Goal: Task Accomplishment & Management: Manage account settings

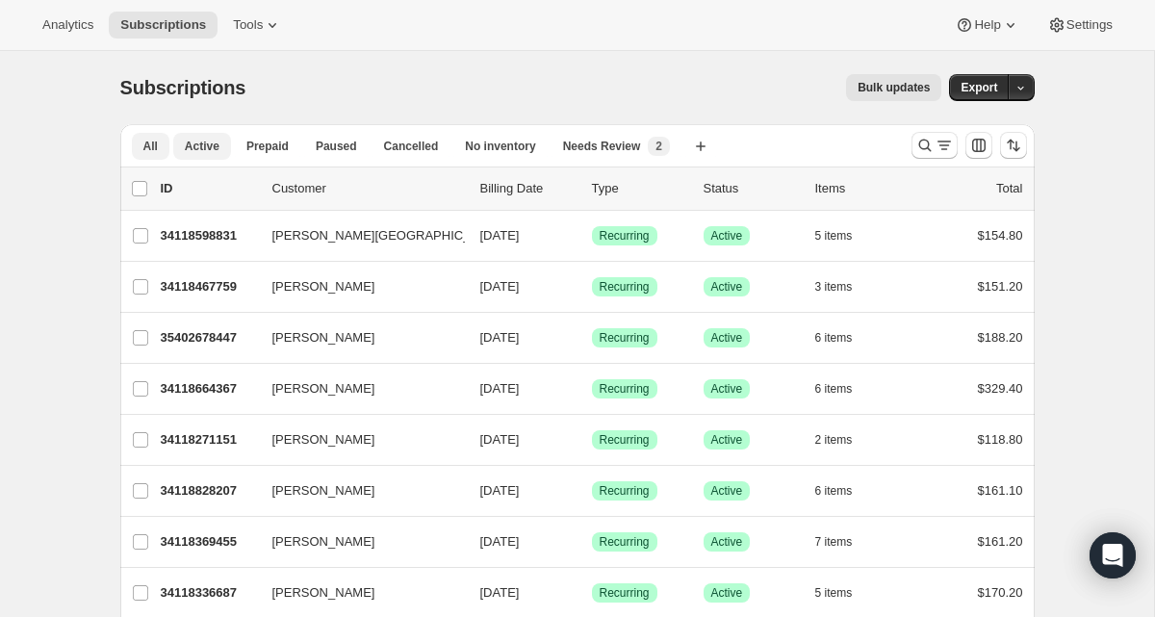
click at [183, 145] on button "Active" at bounding box center [202, 146] width 58 height 27
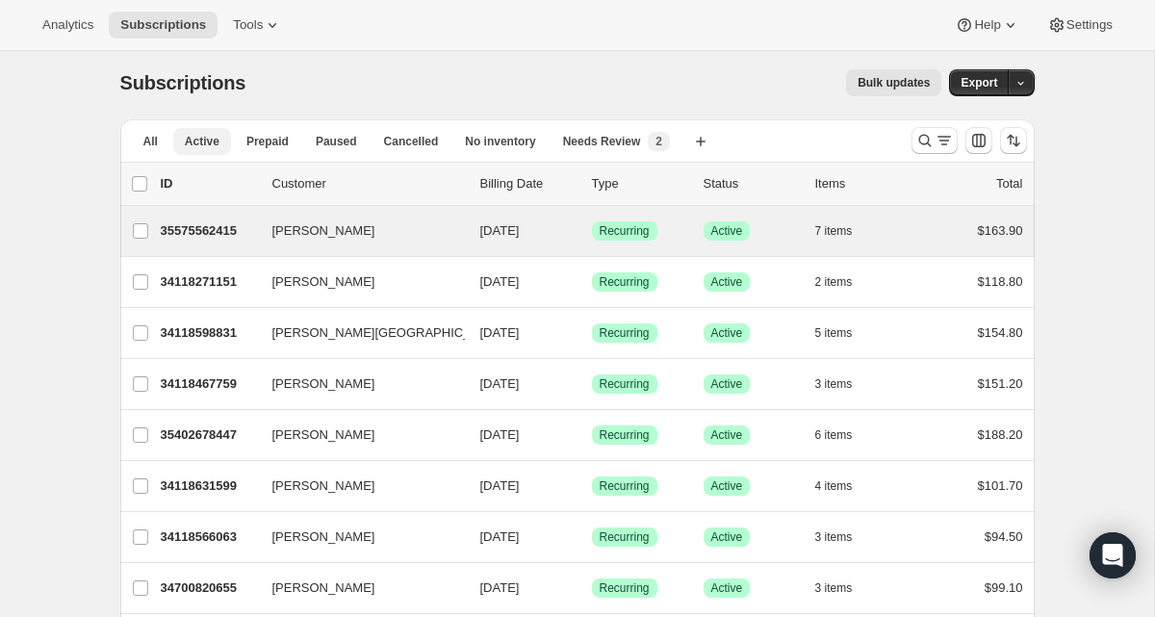
scroll to position [4, 0]
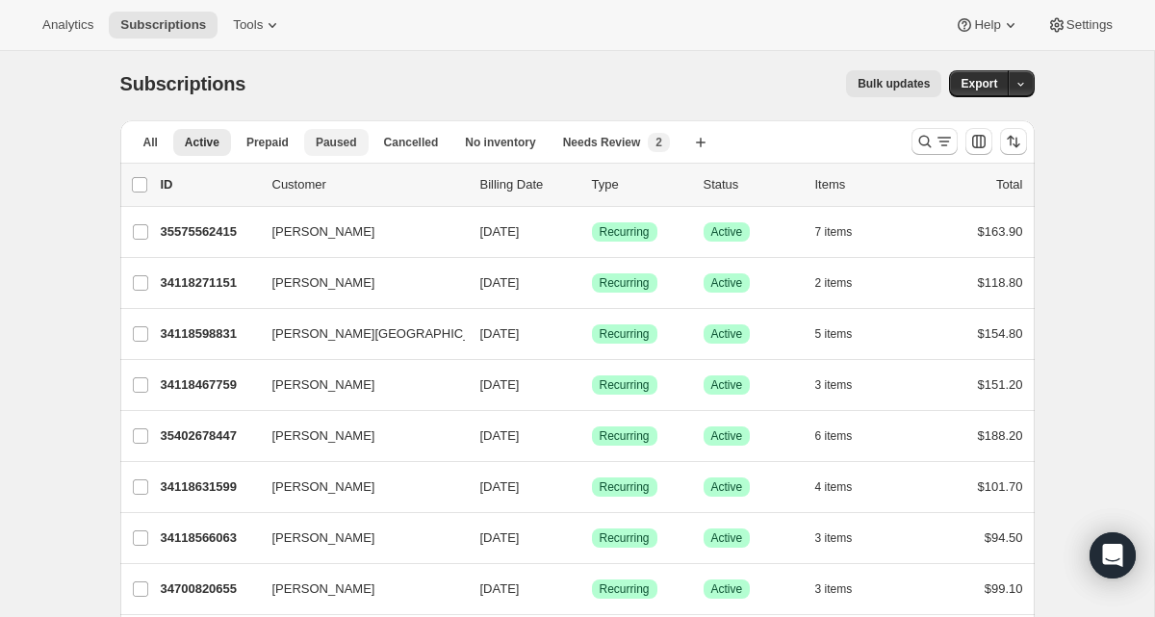
click at [319, 141] on span "Paused" at bounding box center [336, 142] width 41 height 15
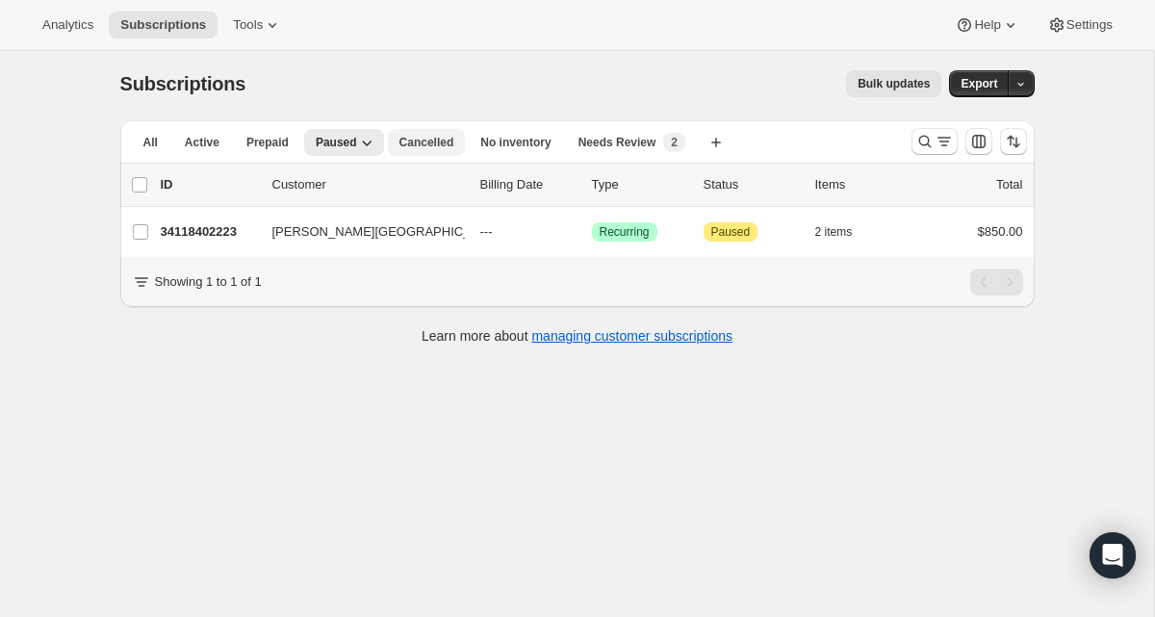
click at [433, 133] on button "Cancelled" at bounding box center [427, 142] width 78 height 27
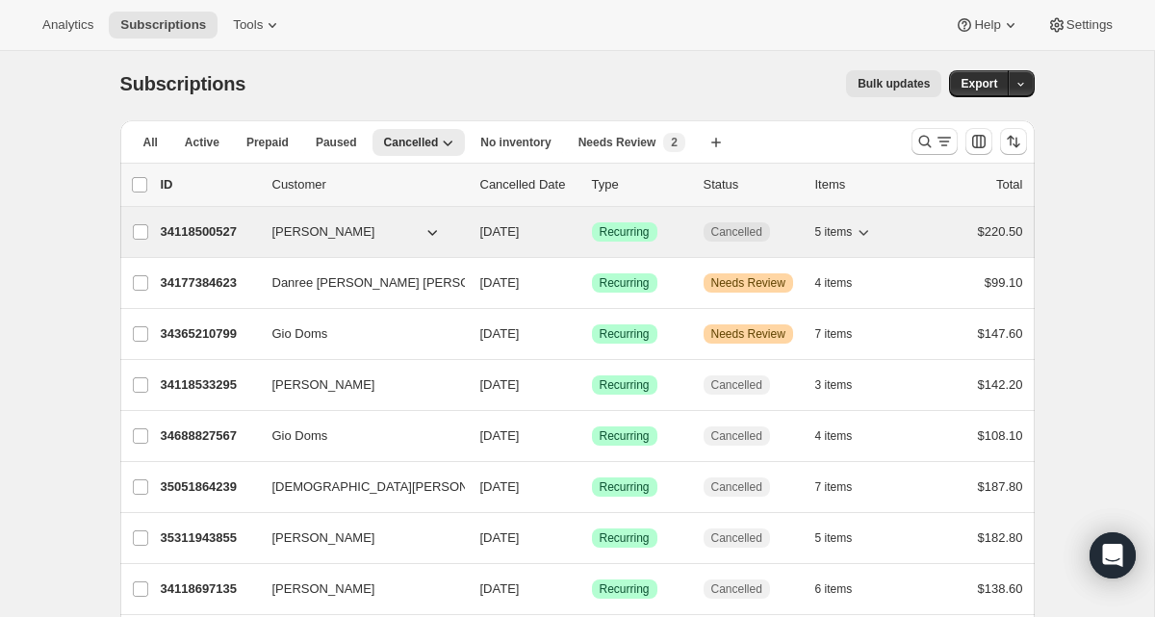
click at [221, 229] on p "34118500527" at bounding box center [209, 231] width 96 height 19
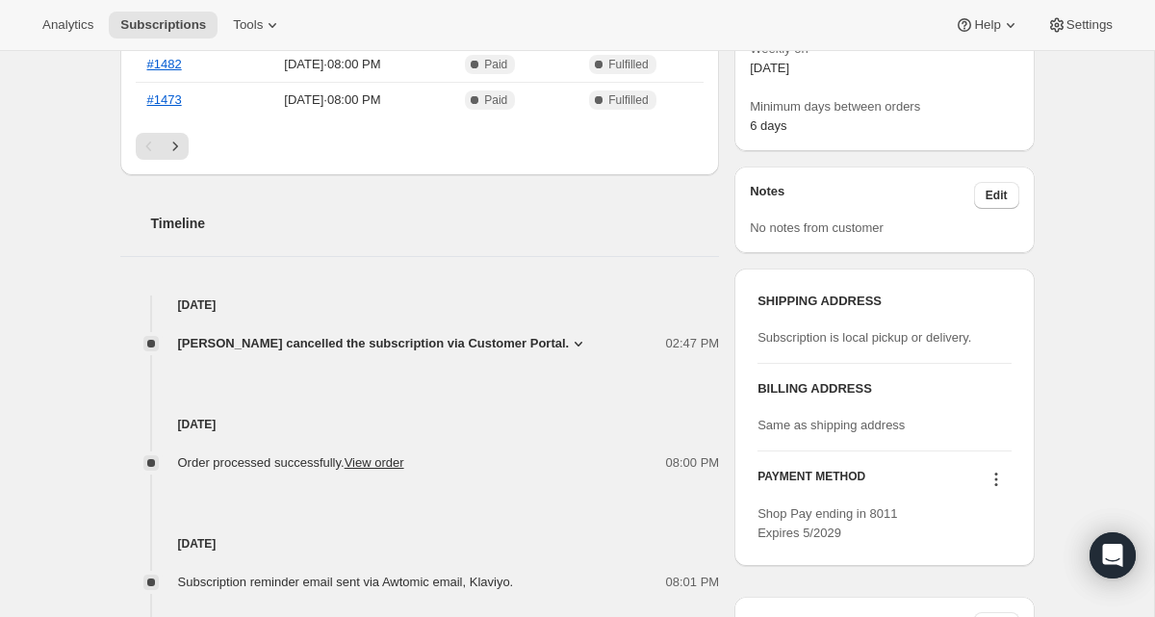
scroll to position [589, 0]
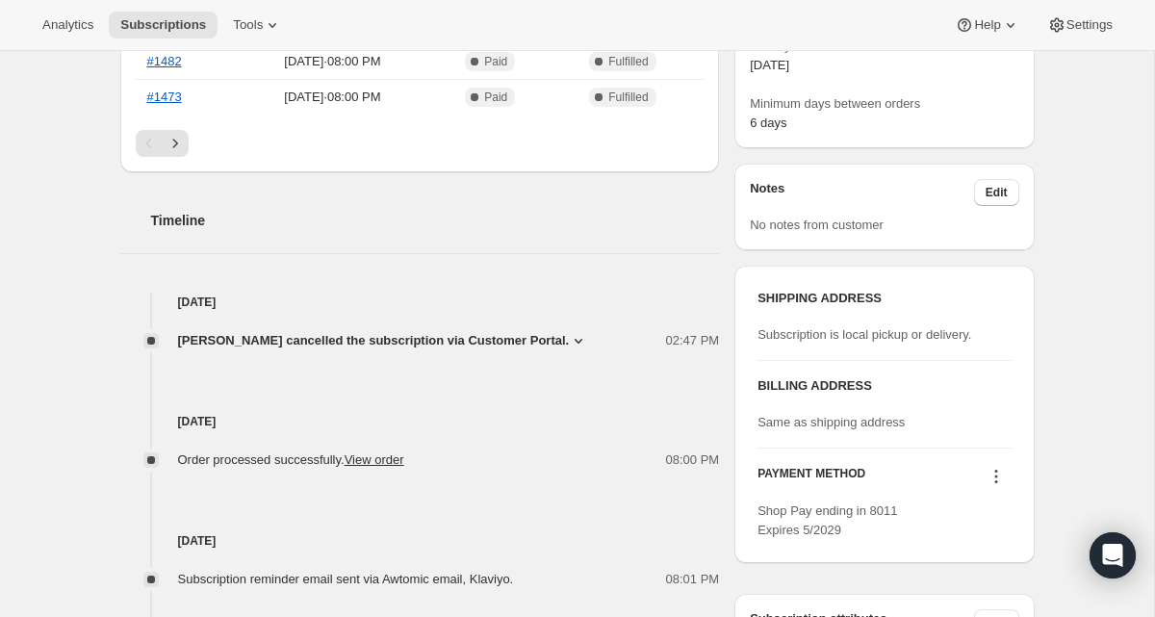
click at [582, 339] on icon at bounding box center [578, 341] width 8 height 5
